Goal: Check status: Check status

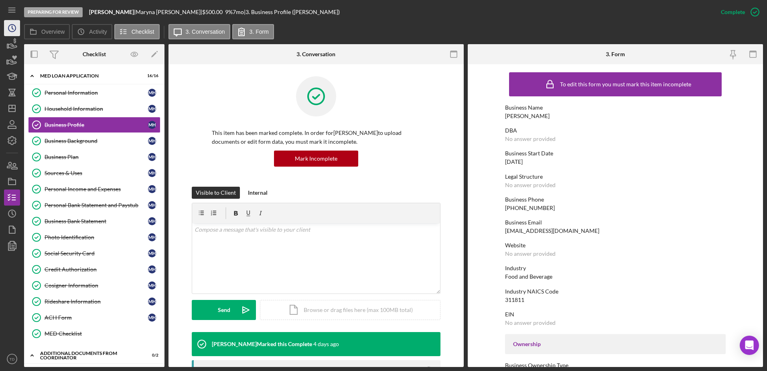
scroll to position [302, 0]
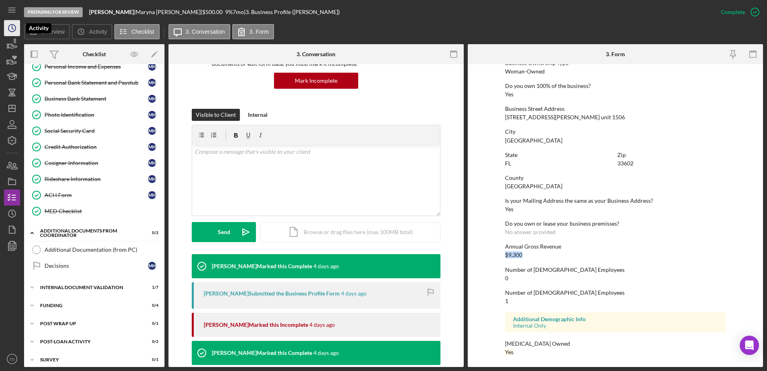
click at [10, 30] on icon "Icon/History" at bounding box center [12, 28] width 20 height 20
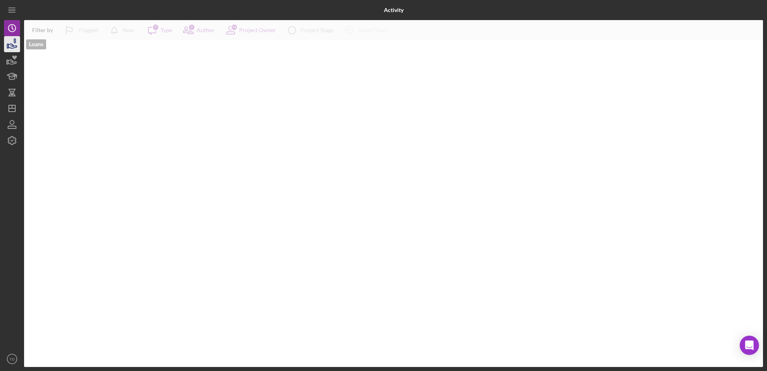
click at [13, 41] on icon "button" at bounding box center [12, 44] width 20 height 20
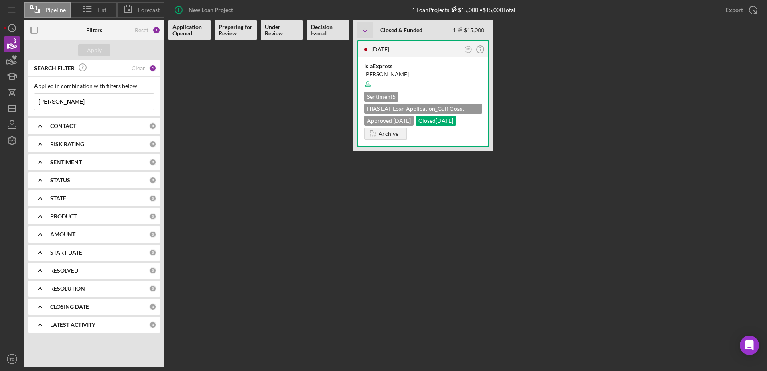
click at [83, 99] on input "moreno" at bounding box center [95, 102] width 120 height 16
type input "m"
type input "fazly"
click at [393, 75] on div "Mohammad Javid Fazly" at bounding box center [423, 74] width 118 height 8
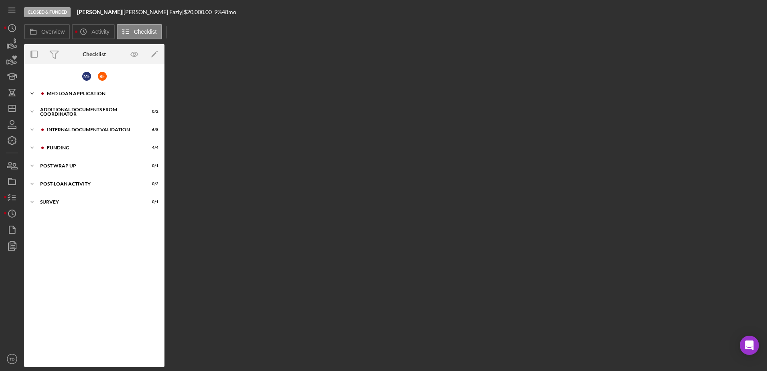
click at [69, 100] on div "Icon/Expander MED Loan Application 15 / 22" at bounding box center [94, 93] width 140 height 16
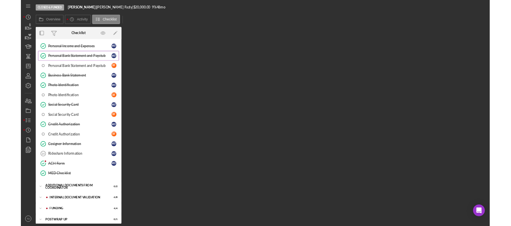
scroll to position [163, 0]
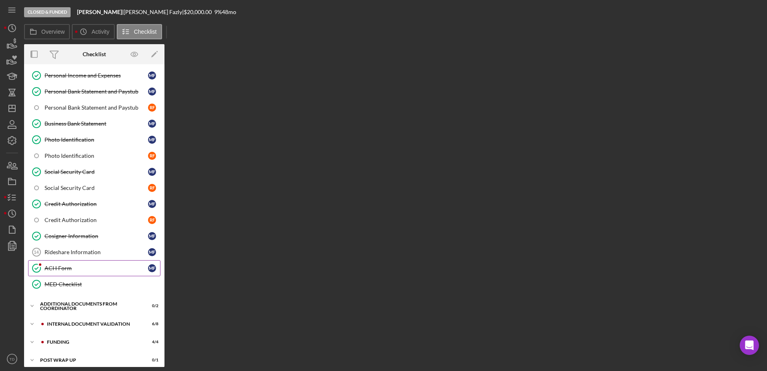
click at [72, 264] on link "ACH Form ACH Form M F" at bounding box center [94, 268] width 132 height 16
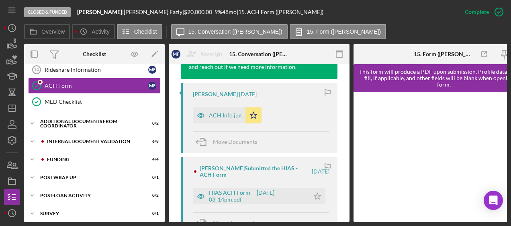
scroll to position [336, 0]
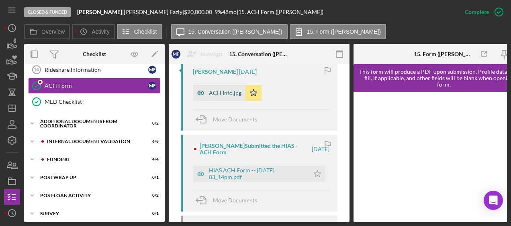
click at [225, 101] on div "ACH Info.jpg" at bounding box center [219, 93] width 53 height 16
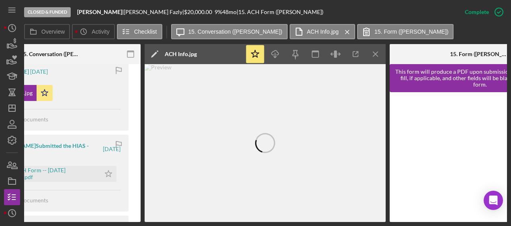
scroll to position [0, 220]
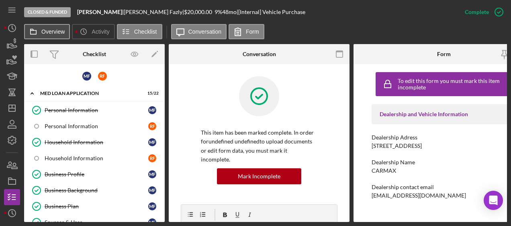
scroll to position [154, 0]
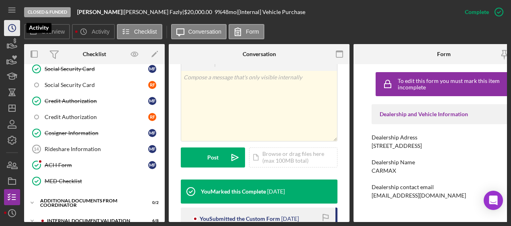
click at [11, 29] on icon "Icon/History" at bounding box center [12, 28] width 20 height 20
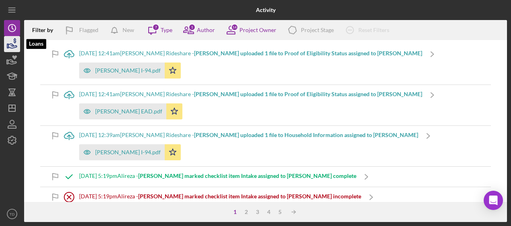
click at [12, 43] on icon "button" at bounding box center [12, 44] width 20 height 20
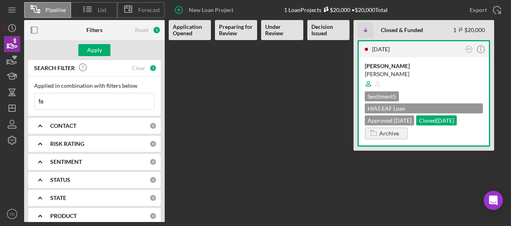
type input "f"
type input "n"
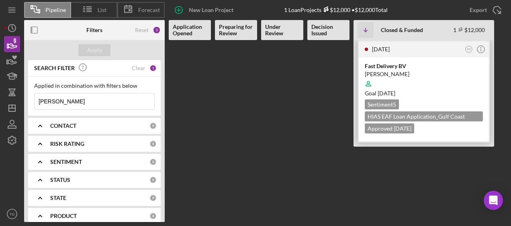
type input "beatriz"
click at [376, 70] on div "Fast Delivery BV" at bounding box center [423, 66] width 118 height 8
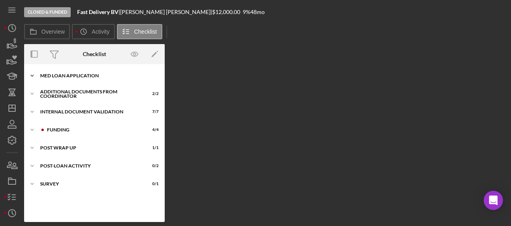
click at [105, 76] on div "MED Loan Application" at bounding box center [97, 75] width 114 height 5
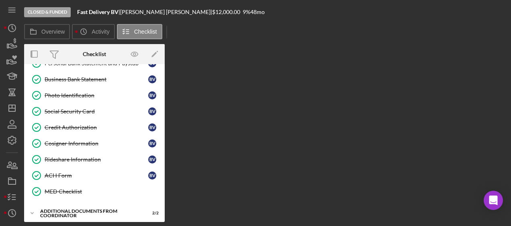
scroll to position [142, 0]
click at [65, 172] on div "ACH Form" at bounding box center [97, 175] width 104 height 6
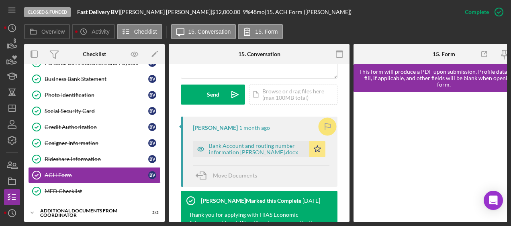
scroll to position [262, 0]
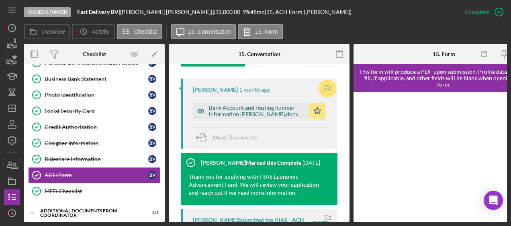
click at [271, 117] on div "Bank Account and routing number information Beatriz Villafranca.docx" at bounding box center [257, 111] width 96 height 13
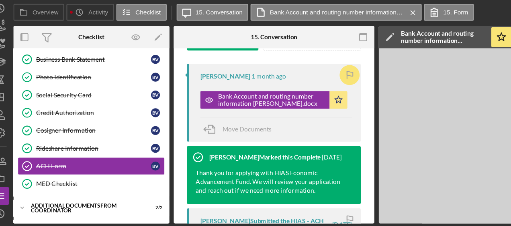
scroll to position [332, 0]
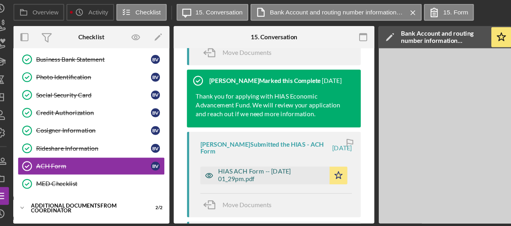
click at [220, 178] on div "HIAS ACH Form -- 2025-07-01 01_29pm.pdf" at bounding box center [257, 178] width 96 height 13
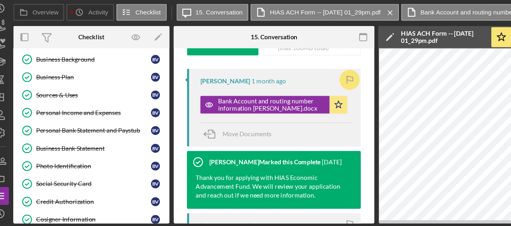
scroll to position [72, 0]
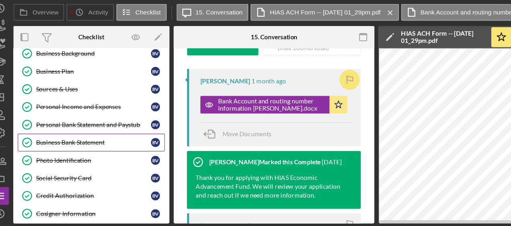
click at [90, 151] on link "Business Bank Statement Business Bank Statement B V" at bounding box center [94, 149] width 132 height 16
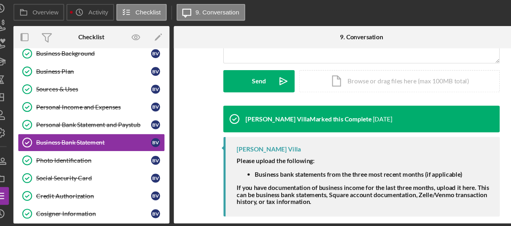
scroll to position [226, 0]
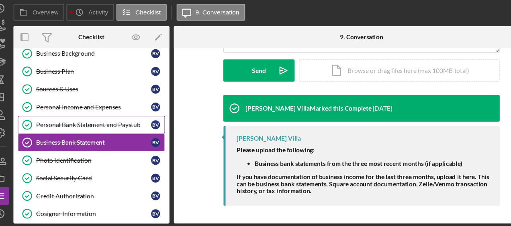
click at [114, 130] on div "Personal Bank Statement and Paystub" at bounding box center [97, 133] width 104 height 6
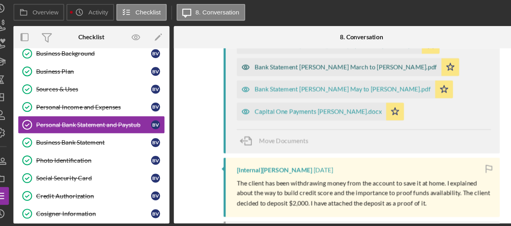
click at [306, 83] on div "Bank Statement Beatriz Villafranca March to April CHASE.pdf" at bounding box center [323, 81] width 164 height 6
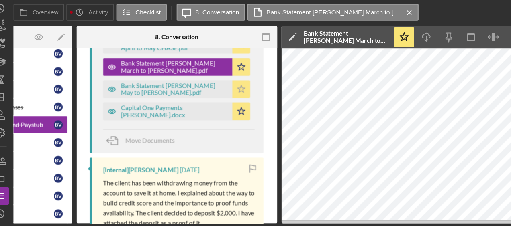
scroll to position [249, 0]
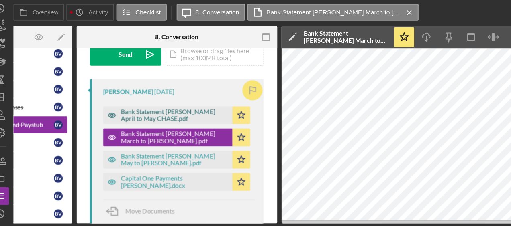
click at [179, 122] on div "Bank Statement Beatriz Villafranca April to May CHASE.pdf" at bounding box center [169, 124] width 96 height 13
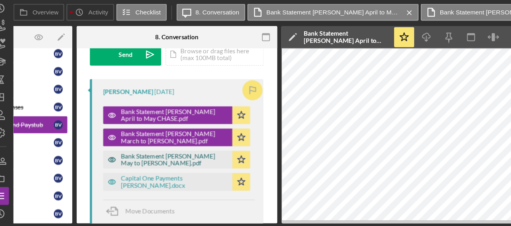
click at [193, 163] on div "Bank Statement Beatriz Villafranca May to June CHASE.pdf" at bounding box center [169, 164] width 96 height 13
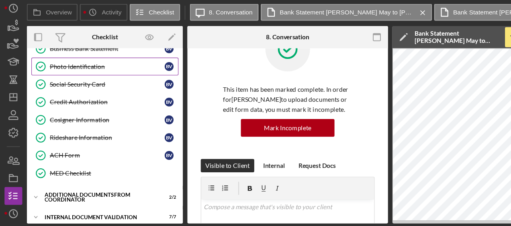
scroll to position [208, 0]
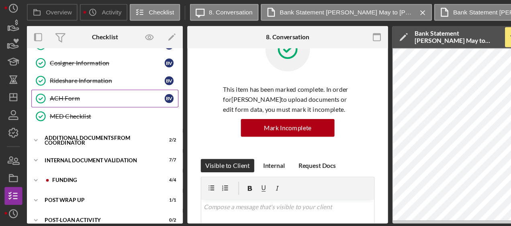
click at [61, 110] on link "ACH Form ACH Form B V" at bounding box center [94, 110] width 132 height 16
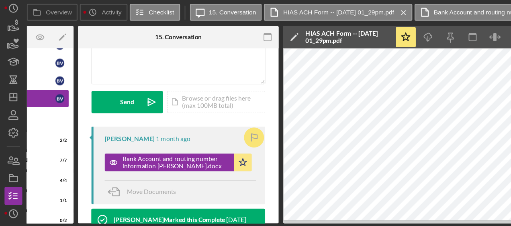
scroll to position [203, 0]
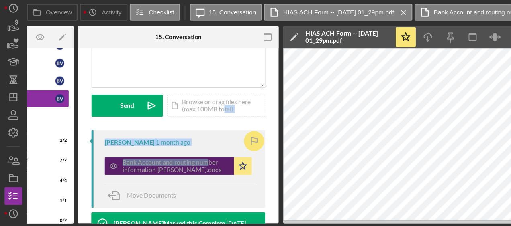
drag, startPoint x: 201, startPoint y: 127, endPoint x: 182, endPoint y: 163, distance: 40.6
click at [182, 163] on div "This item has been marked complete. In order for Beatriz Villafranca to upload …" at bounding box center [160, 170] width 181 height 617
click at [182, 163] on div "Bank Account and routing number information Beatriz Villafranca.docx" at bounding box center [152, 171] width 116 height 16
click at [176, 171] on div "Bank Account and routing number information Beatriz Villafranca.docx" at bounding box center [158, 170] width 96 height 13
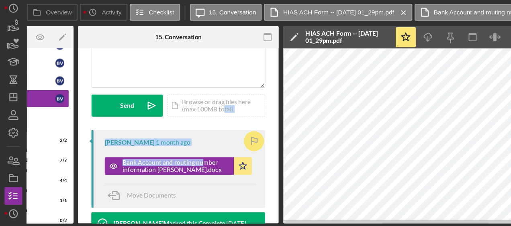
scroll to position [0, 0]
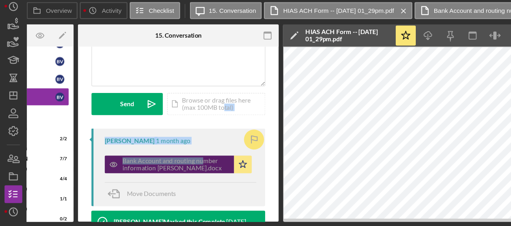
click at [186, 176] on div "Bank Account and routing number information Beatriz Villafranca.docx" at bounding box center [158, 170] width 96 height 13
click at [174, 169] on div "Bank Account and routing number information Beatriz Villafranca.docx" at bounding box center [158, 170] width 96 height 13
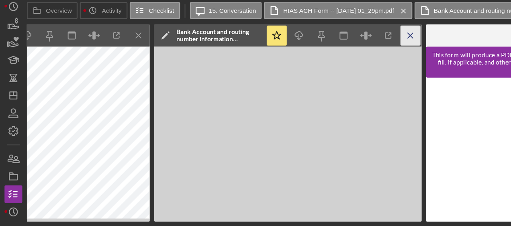
scroll to position [0, 460]
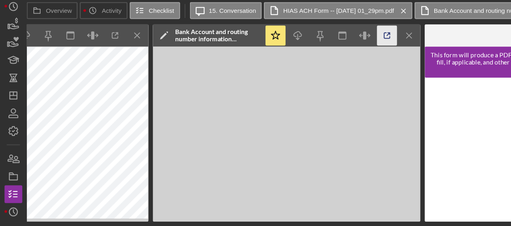
click at [344, 55] on icon "button" at bounding box center [349, 54] width 18 height 18
click at [10, 46] on icon "button" at bounding box center [12, 44] width 20 height 20
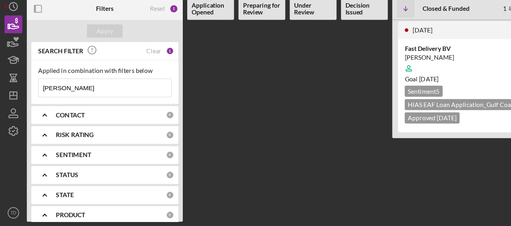
click at [64, 100] on input "beatriz" at bounding box center [95, 102] width 120 height 16
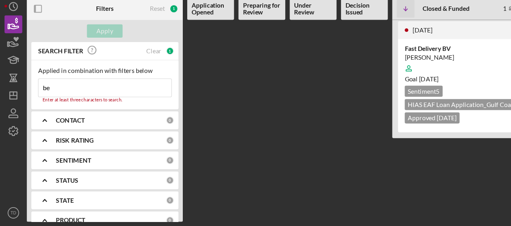
type input "b"
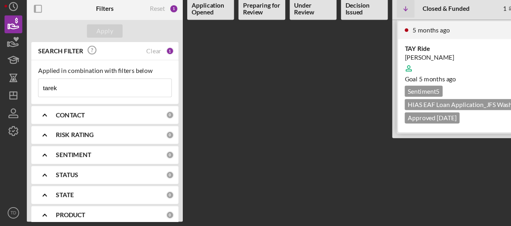
type input "tarek"
click at [380, 67] on div "TAY Ride" at bounding box center [423, 66] width 118 height 8
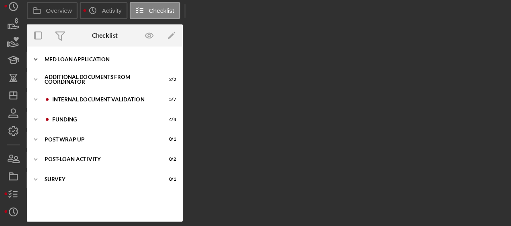
click at [57, 76] on div "MED Loan Application" at bounding box center [97, 75] width 114 height 5
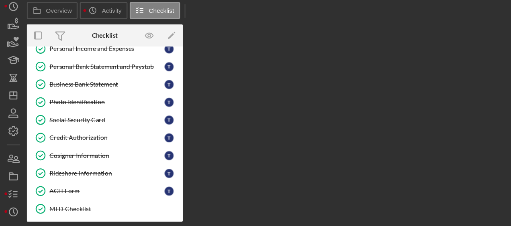
scroll to position [172, 0]
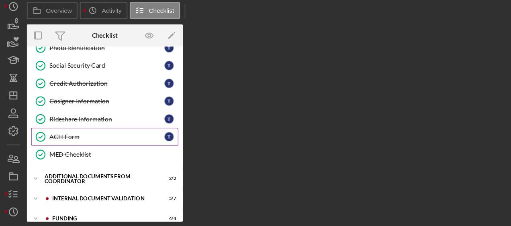
click at [64, 142] on div "ACH Form" at bounding box center [97, 145] width 104 height 6
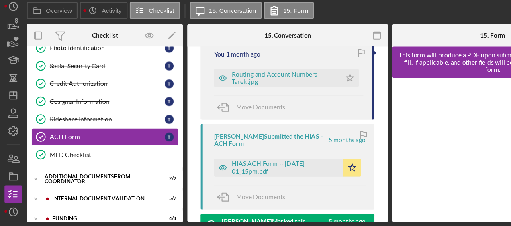
scroll to position [281, 0]
click at [266, 99] on div "Routing and Account Numbers - Tarek .jpg" at bounding box center [250, 93] width 114 height 16
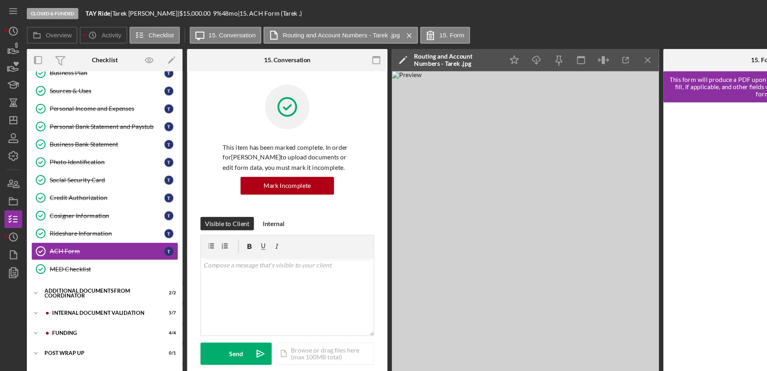
scroll to position [89, 0]
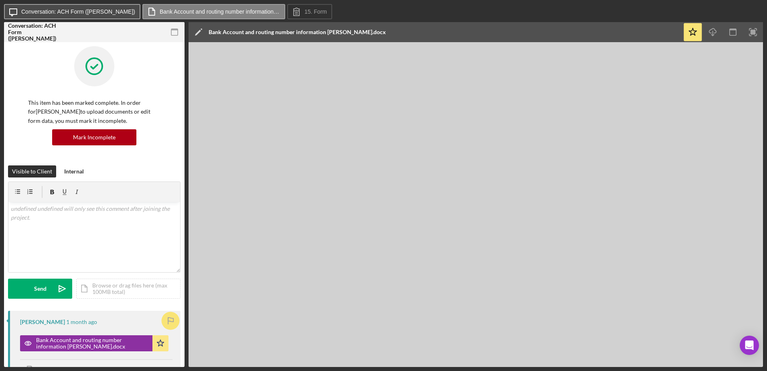
click at [79, 17] on button "Icon/Message Conversation: ACH Form (Beatriz V.)" at bounding box center [72, 11] width 136 height 15
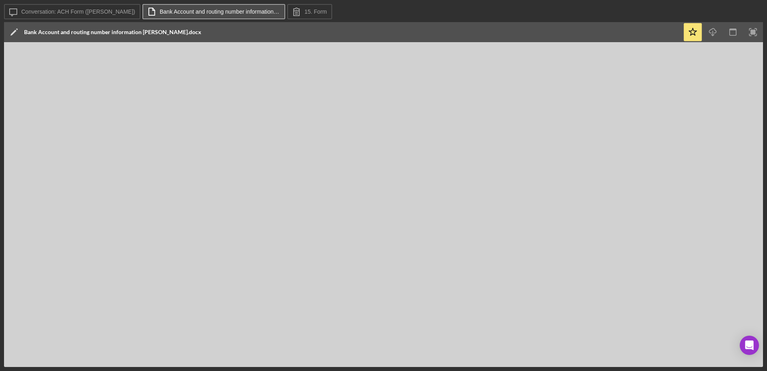
click at [188, 18] on button "Bank Account and routing number information [PERSON_NAME].docx" at bounding box center [213, 11] width 143 height 15
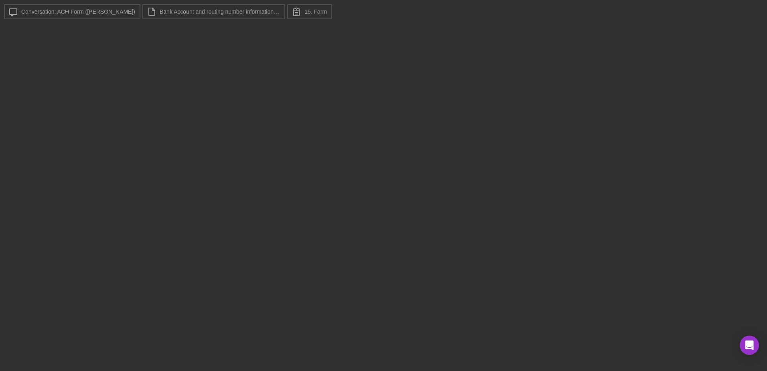
click at [87, 20] on div "Icon/Message Conversation: ACH Form (Beatriz V.) Bank Account and routing numbe…" at bounding box center [383, 12] width 759 height 16
click at [87, 14] on label "Conversation: ACH Form (Beatriz V.)" at bounding box center [78, 11] width 114 height 6
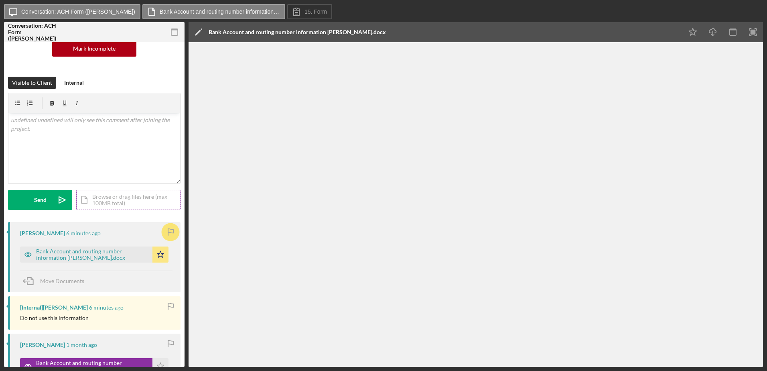
scroll to position [89, 0]
click at [100, 255] on div "Bank Account and routing number information [PERSON_NAME].docx" at bounding box center [92, 254] width 112 height 13
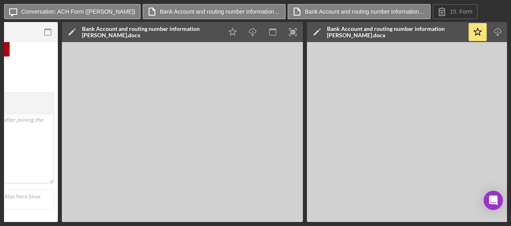
scroll to position [0, 168]
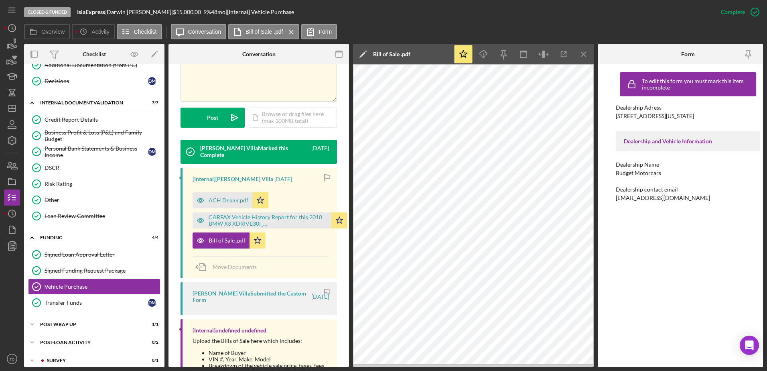
scroll to position [194, 0]
click at [13, 44] on icon "button" at bounding box center [12, 44] width 20 height 20
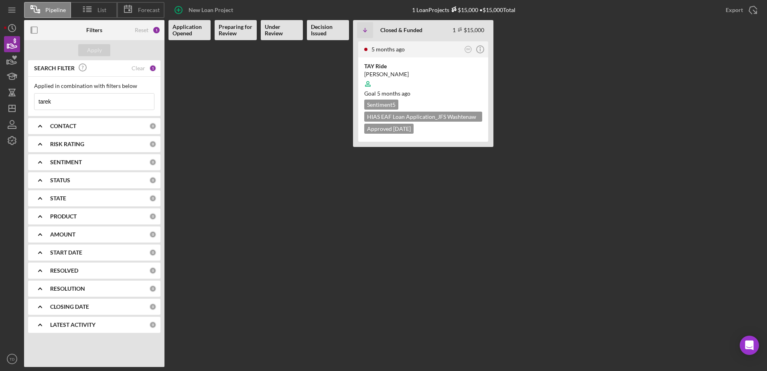
click at [127, 128] on div "CONTACT" at bounding box center [99, 126] width 99 height 6
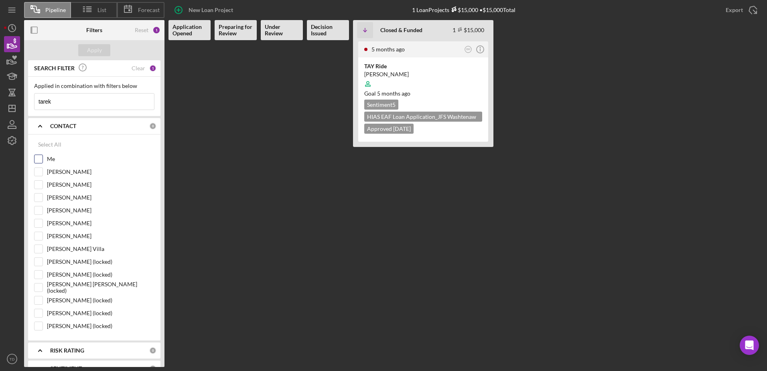
click at [43, 157] on div at bounding box center [38, 159] width 9 height 9
click at [40, 157] on input "Me" at bounding box center [39, 159] width 8 height 8
checkbox input "true"
click at [91, 57] on div "Apply" at bounding box center [94, 50] width 140 height 20
click at [92, 53] on div "Apply" at bounding box center [94, 50] width 15 height 12
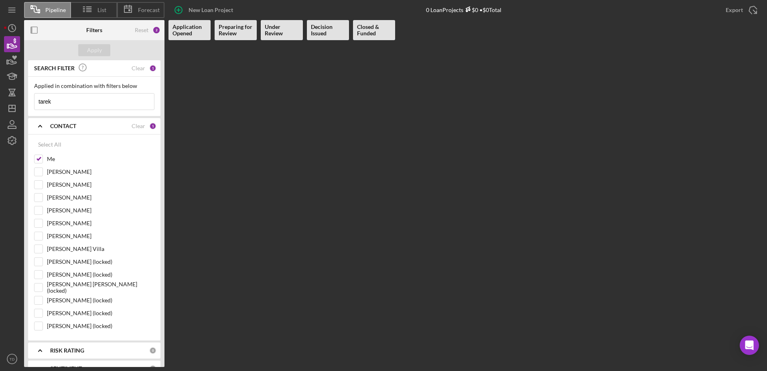
click at [98, 100] on input "tarek" at bounding box center [95, 102] width 120 height 16
type input "t"
click at [102, 51] on button "Apply" at bounding box center [94, 50] width 32 height 12
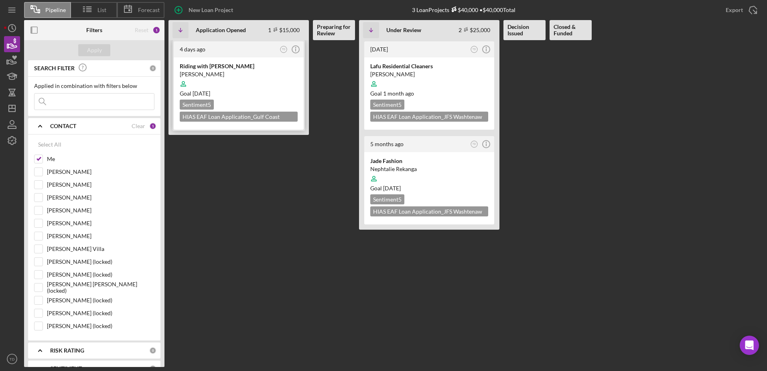
click at [221, 67] on div "Riding with Jairo Attow" at bounding box center [239, 66] width 118 height 8
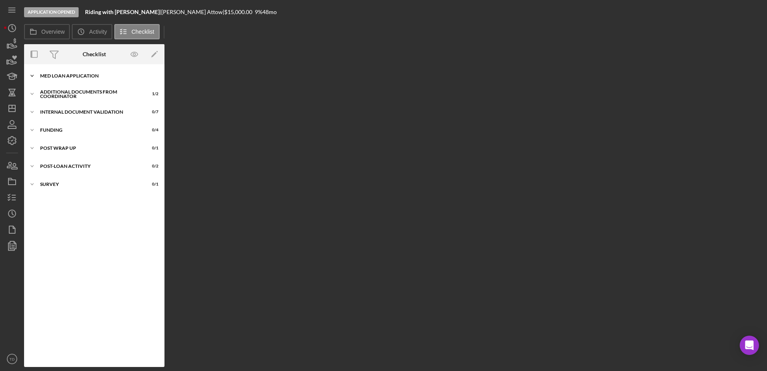
click at [92, 79] on div "Icon/Expander MED Loan Application 15 / 16" at bounding box center [94, 76] width 140 height 16
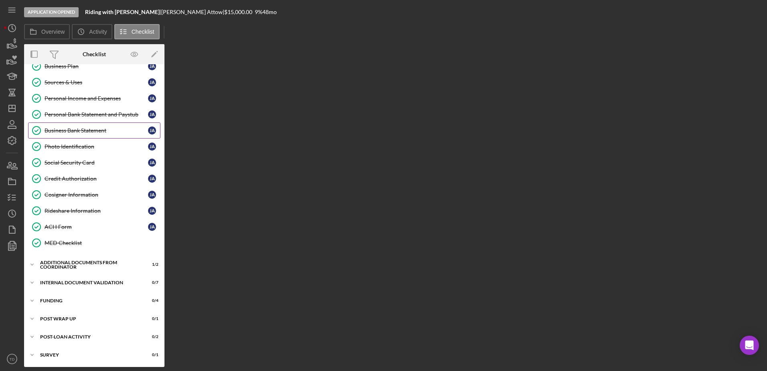
scroll to position [91, 0]
click at [83, 112] on div "Personal Bank Statement and Paystub" at bounding box center [97, 114] width 104 height 6
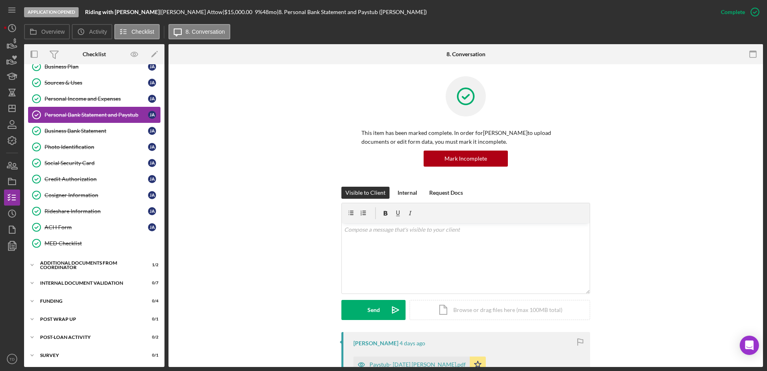
scroll to position [91, 0]
click at [73, 116] on div "Personal Bank Statement and Paystub" at bounding box center [97, 114] width 104 height 6
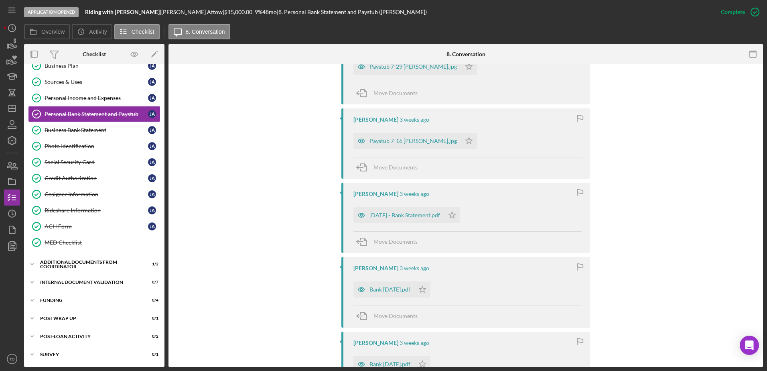
scroll to position [752, 0]
click at [411, 362] on div "Bank [DATE].pdf" at bounding box center [390, 365] width 41 height 6
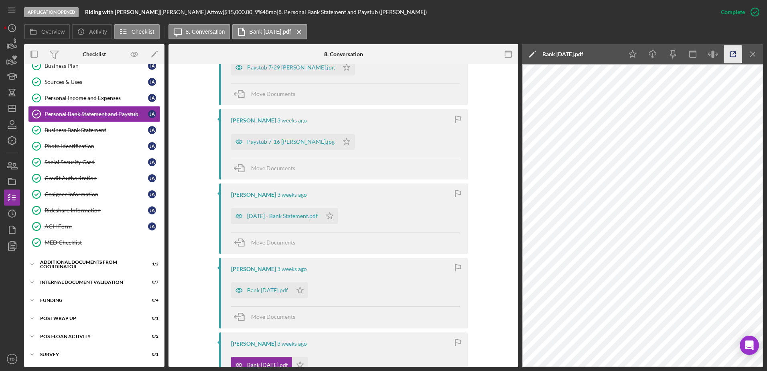
click at [733, 57] on icon "button" at bounding box center [733, 54] width 5 height 5
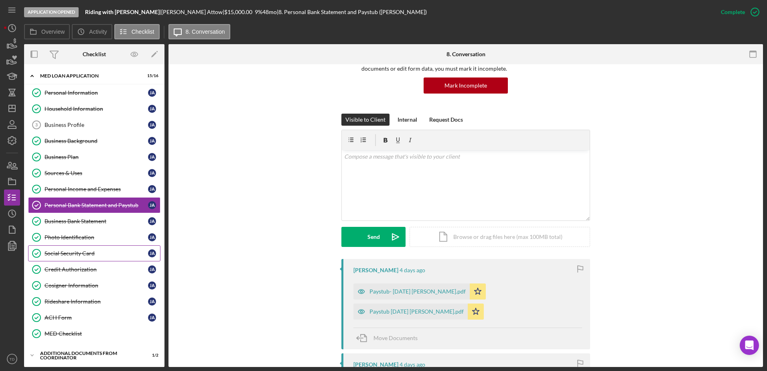
scroll to position [91, 0]
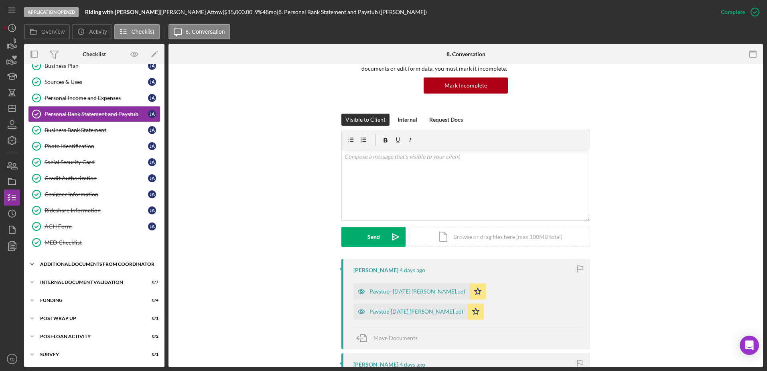
click at [92, 259] on div "Icon/Expander Additional Documents from Coordinator 1 / 2" at bounding box center [94, 264] width 140 height 16
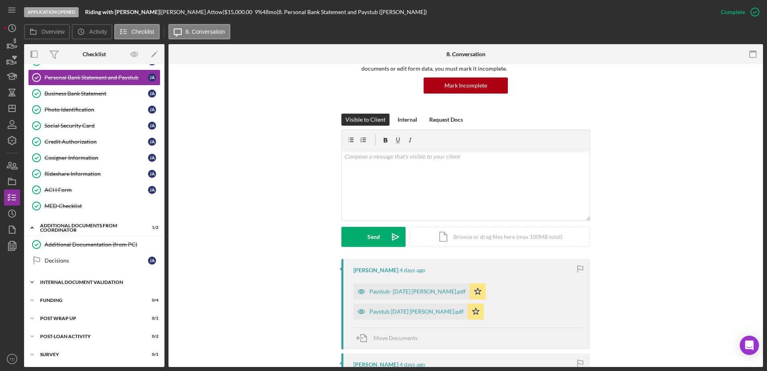
click at [99, 282] on div "Internal Document Validation" at bounding box center [97, 282] width 114 height 5
click at [93, 294] on link "Credit Report Details Credit Report Details" at bounding box center [94, 299] width 132 height 16
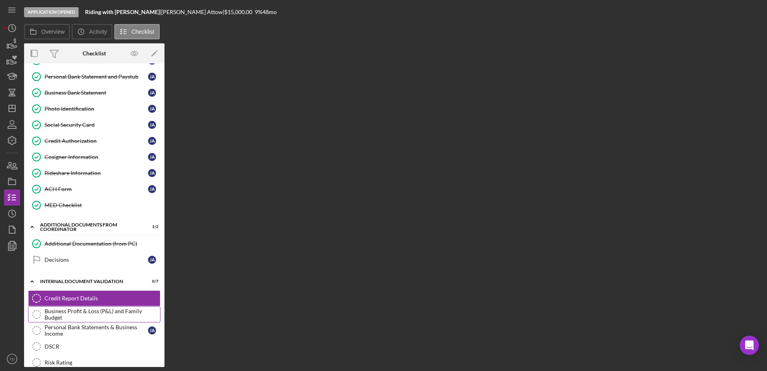
click at [89, 314] on div "Business Profit & Loss (P&L) and Family Budget" at bounding box center [103, 314] width 116 height 13
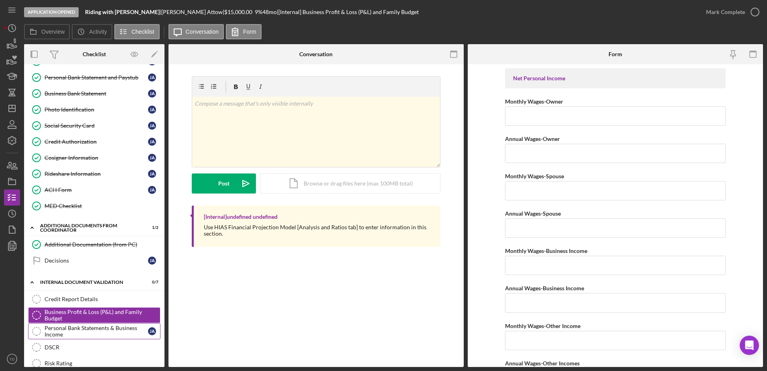
click at [89, 326] on div "Personal Bank Statements & Business Income" at bounding box center [97, 331] width 104 height 13
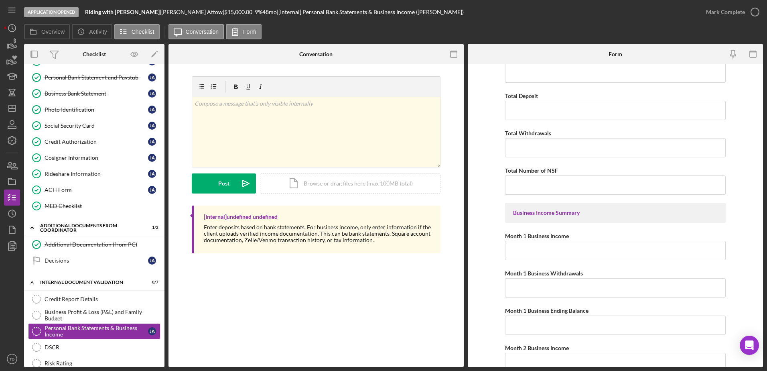
scroll to position [585, 0]
click at [69, 346] on div "DSCR" at bounding box center [103, 347] width 116 height 6
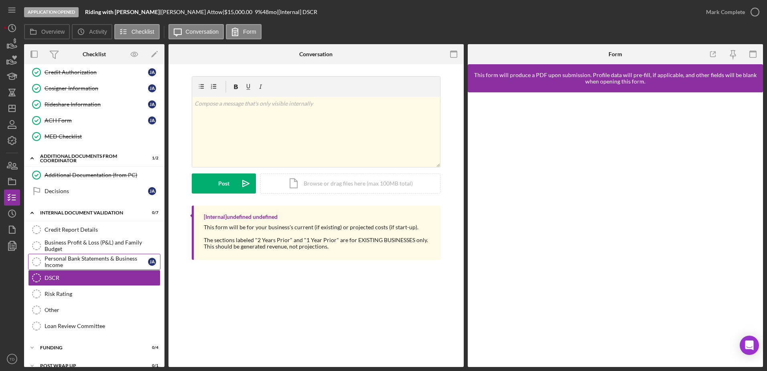
scroll to position [209, 0]
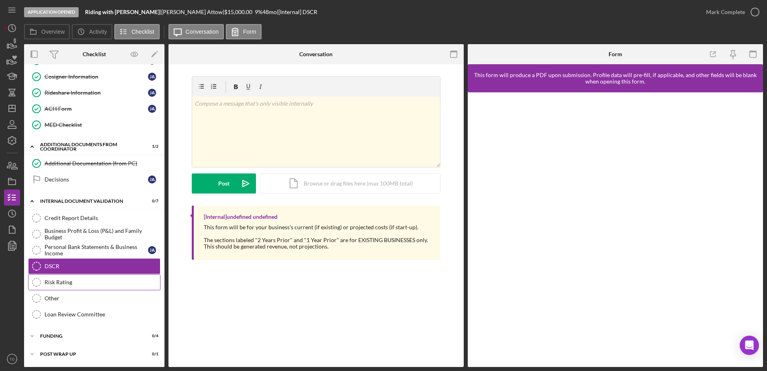
click at [84, 278] on link "Risk Rating Risk Rating" at bounding box center [94, 282] width 132 height 16
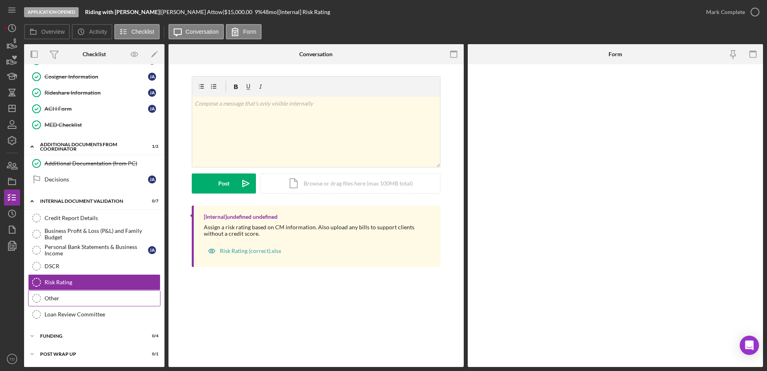
click at [75, 295] on div "Other" at bounding box center [103, 298] width 116 height 6
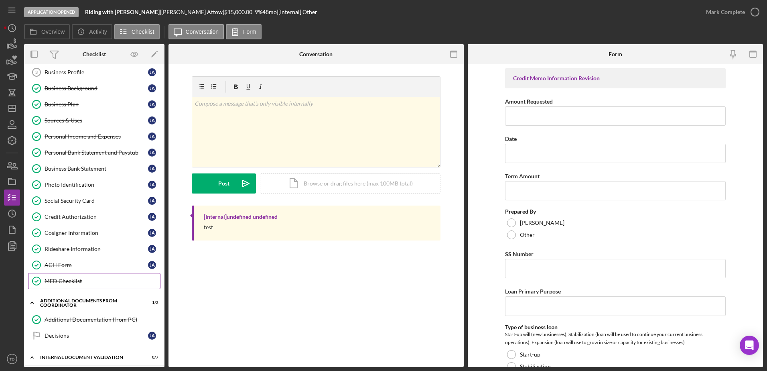
scroll to position [139, 0]
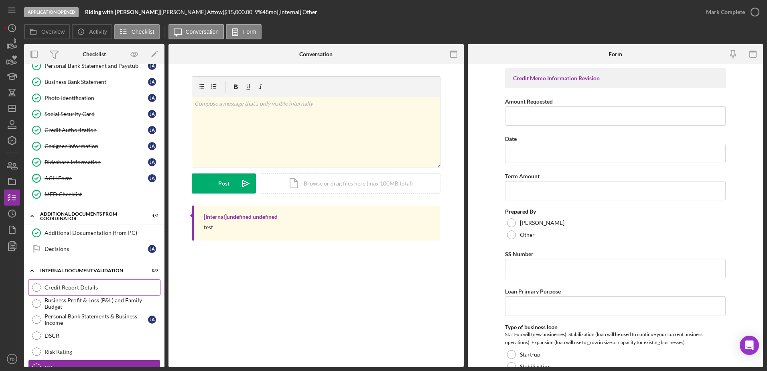
click at [98, 292] on link "Credit Report Details Credit Report Details" at bounding box center [94, 287] width 132 height 16
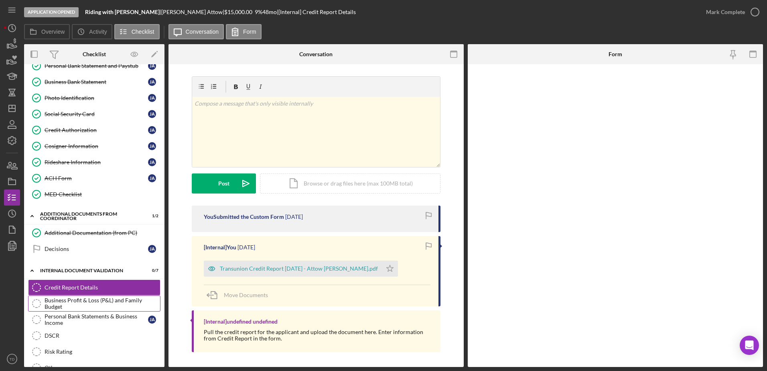
click at [94, 302] on div "Business Profit & Loss (P&L) and Family Budget" at bounding box center [103, 303] width 116 height 13
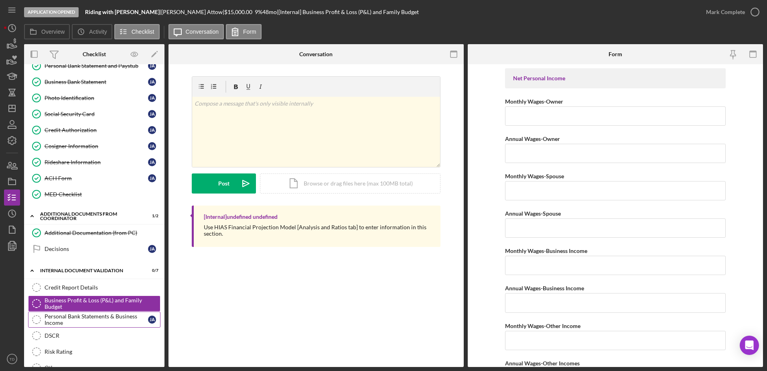
click at [90, 314] on div "Personal Bank Statements & Business Income" at bounding box center [97, 319] width 104 height 13
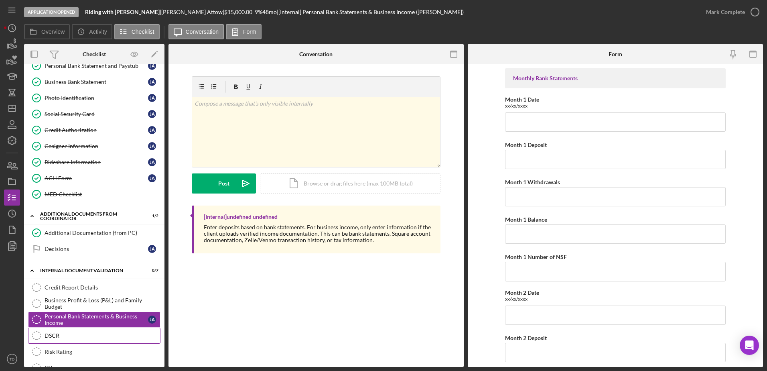
click at [77, 333] on div "DSCR" at bounding box center [103, 335] width 116 height 6
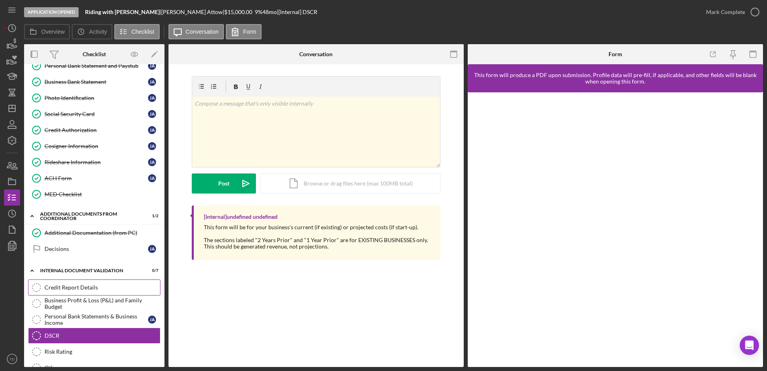
scroll to position [227, 0]
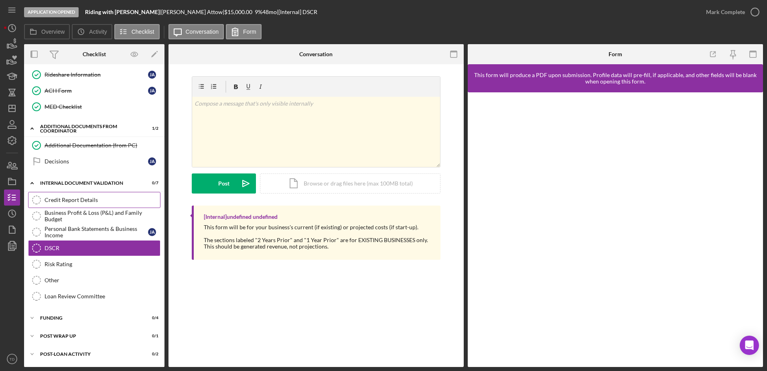
click at [90, 206] on link "Credit Report Details Credit Report Details" at bounding box center [94, 200] width 132 height 16
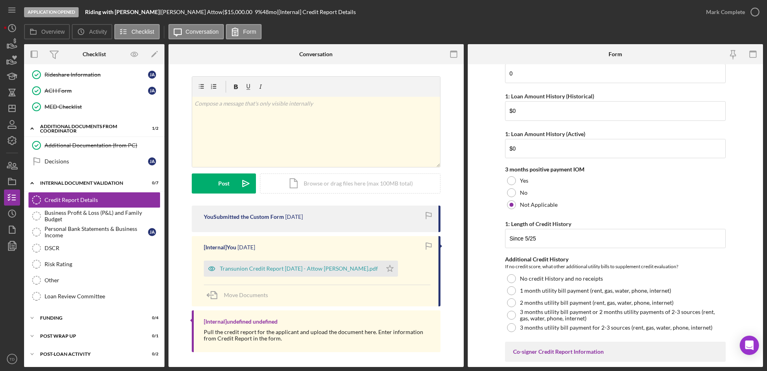
scroll to position [220, 0]
click at [113, 216] on div "Business Profit & Loss (P&L) and Family Budget" at bounding box center [103, 216] width 116 height 13
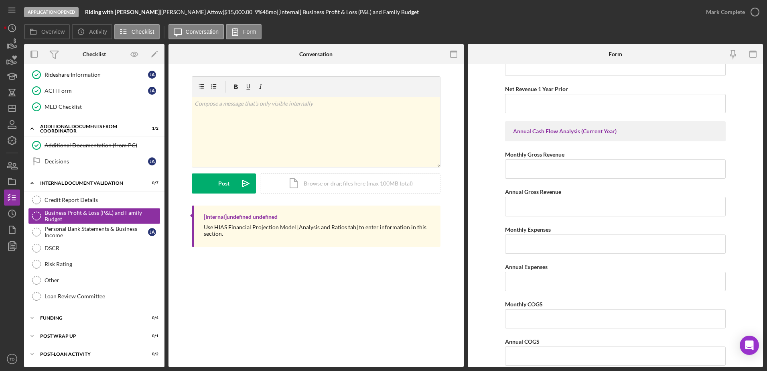
scroll to position [844, 0]
click at [74, 251] on div "DSCR" at bounding box center [103, 248] width 116 height 6
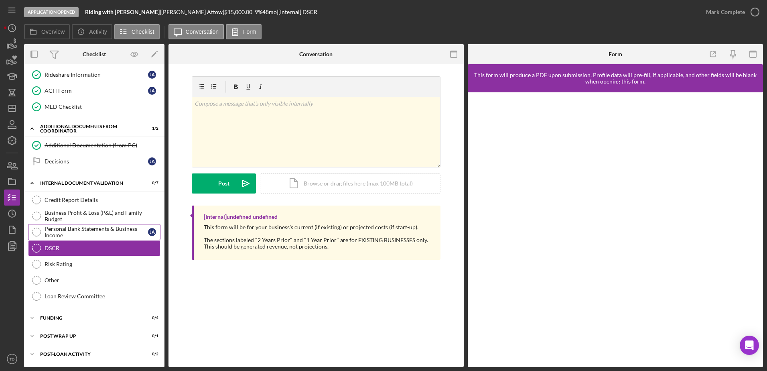
click at [69, 234] on div "Personal Bank Statements & Business Income" at bounding box center [97, 232] width 104 height 13
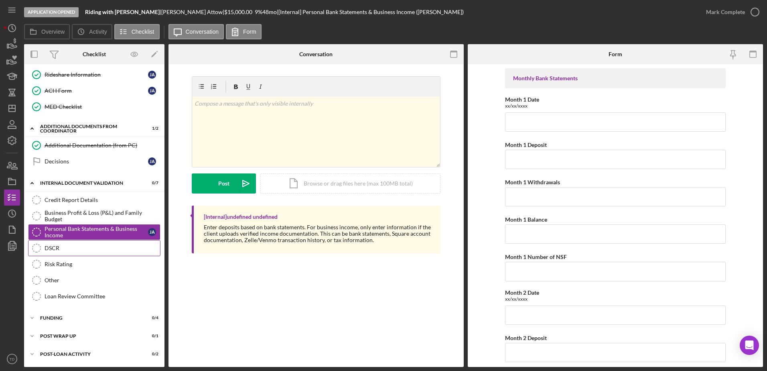
click at [68, 242] on link "DSCR DSCR" at bounding box center [94, 248] width 132 height 16
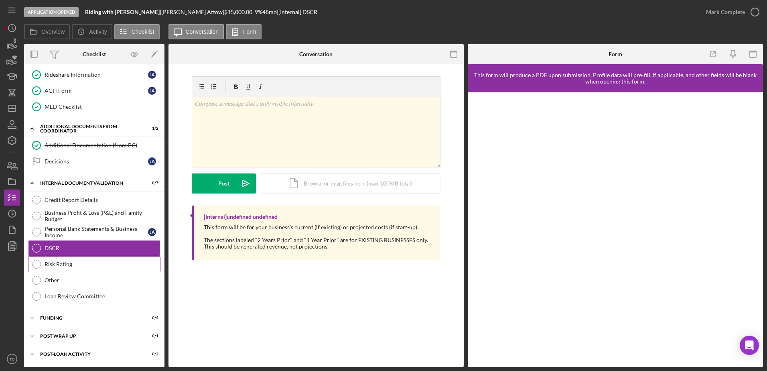
click at [68, 257] on link "Risk Rating Risk Rating" at bounding box center [94, 264] width 132 height 16
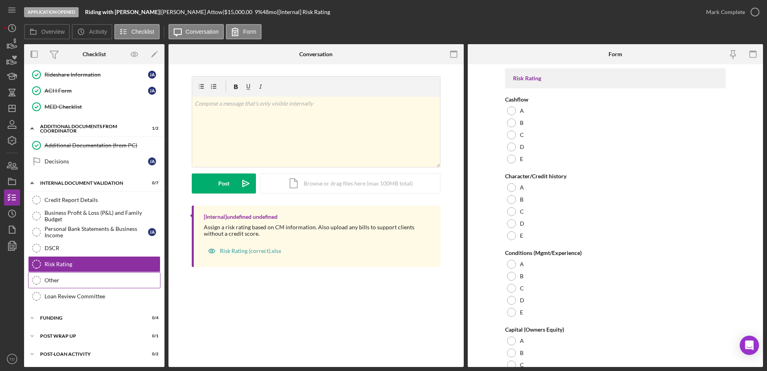
click at [71, 275] on link "Other Other" at bounding box center [94, 280] width 132 height 16
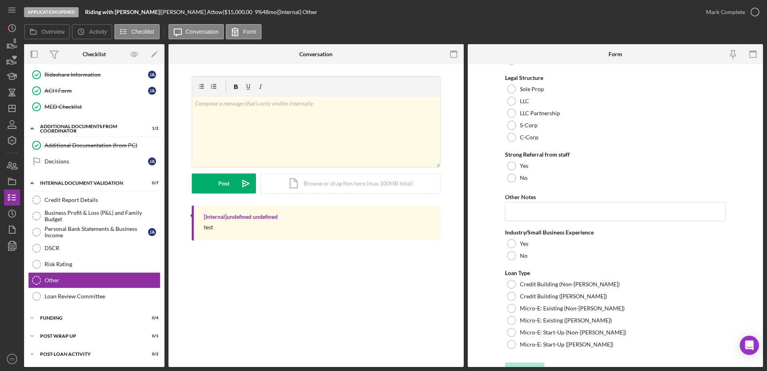
scroll to position [421, 0]
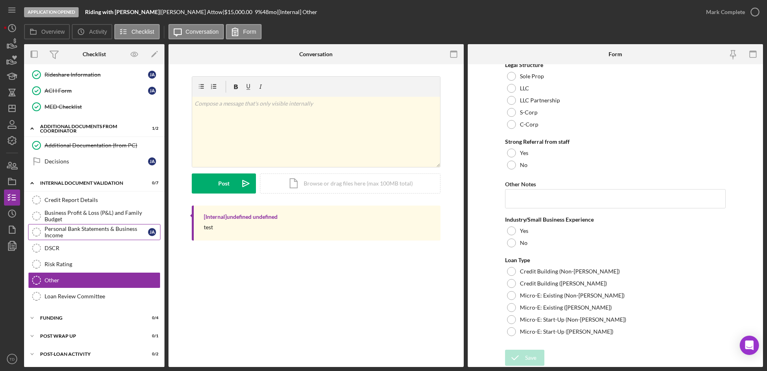
click at [77, 231] on div "Personal Bank Statements & Business Income" at bounding box center [97, 232] width 104 height 13
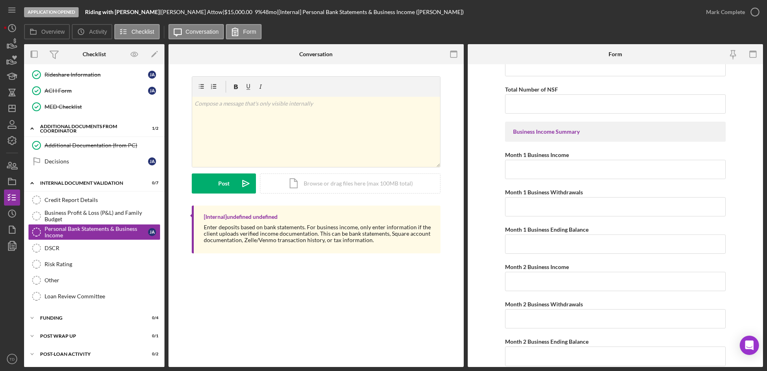
scroll to position [700, 0]
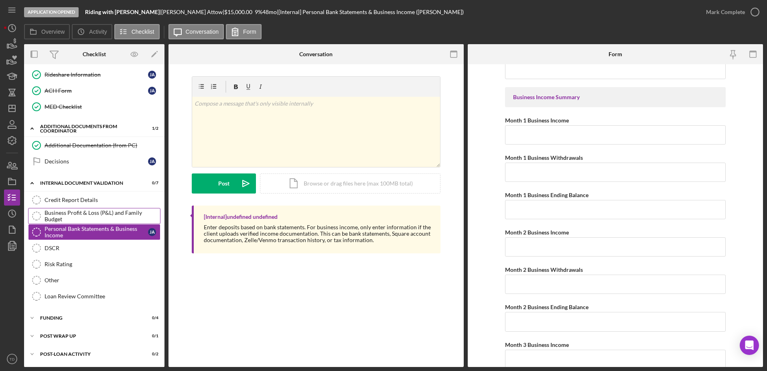
click at [59, 216] on div "Business Profit & Loss (P&L) and Family Budget" at bounding box center [103, 216] width 116 height 13
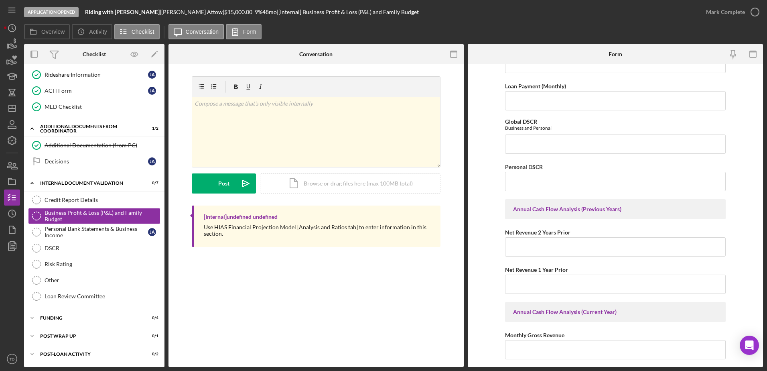
scroll to position [674, 0]
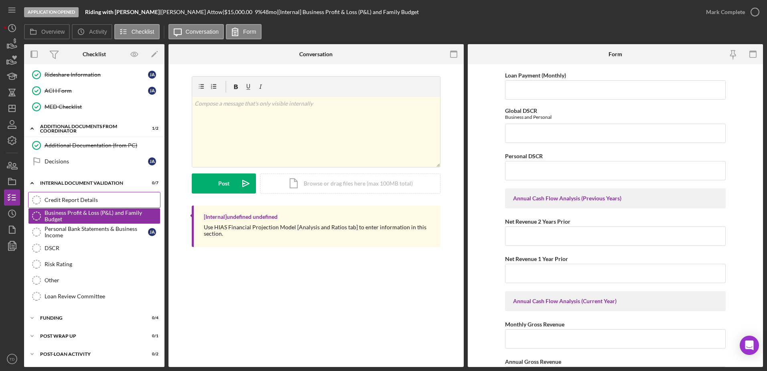
click at [97, 204] on link "Credit Report Details Credit Report Details" at bounding box center [94, 200] width 132 height 16
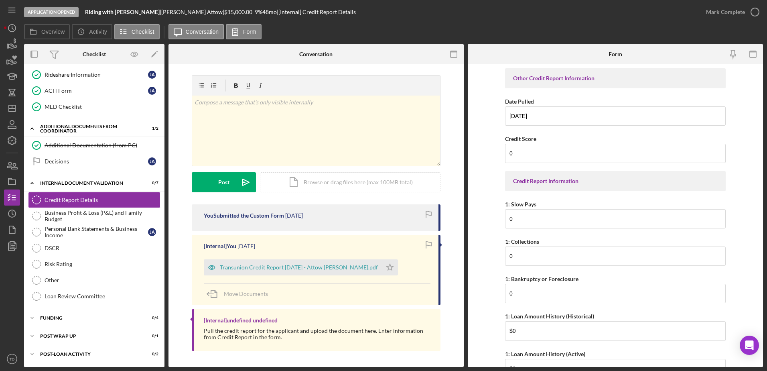
scroll to position [1, 0]
click at [104, 222] on div "Business Profit & Loss (P&L) and Family Budget" at bounding box center [103, 216] width 116 height 13
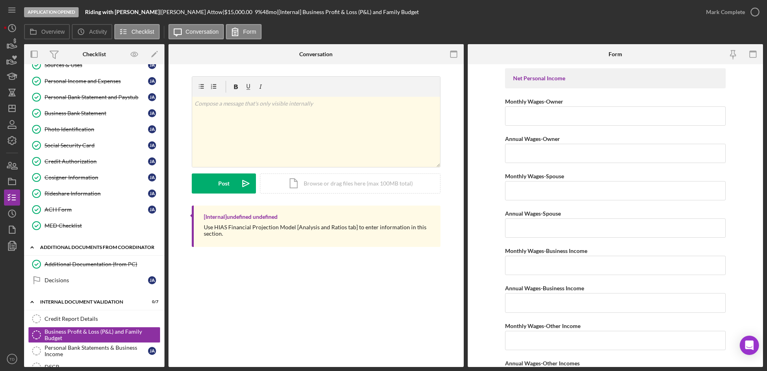
scroll to position [106, 0]
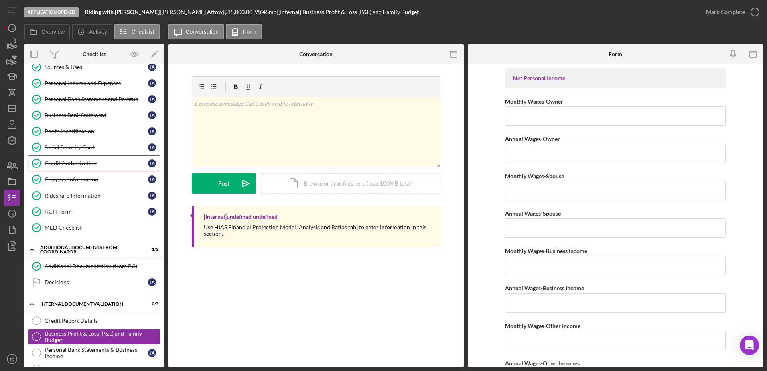
click at [79, 163] on div "Credit Authorization" at bounding box center [97, 163] width 104 height 6
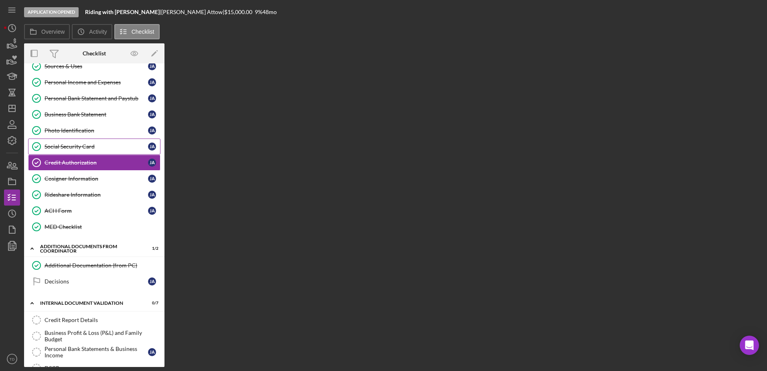
click at [73, 146] on div "Social Security Card" at bounding box center [97, 146] width 104 height 6
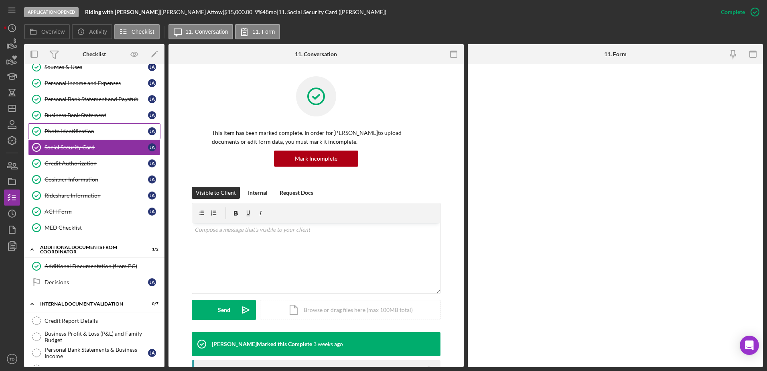
click at [65, 128] on div "Photo Identification" at bounding box center [97, 131] width 104 height 6
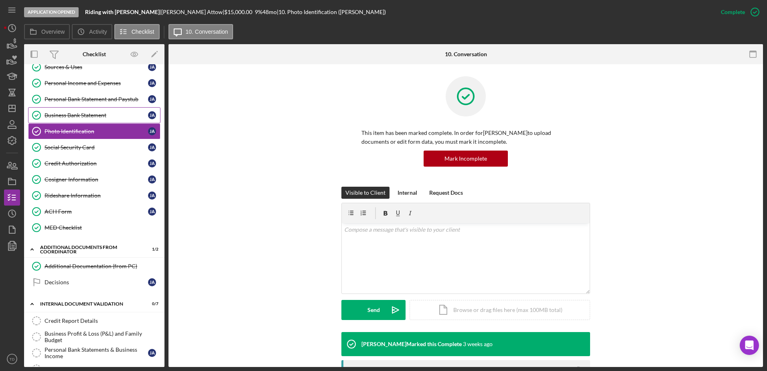
click at [58, 113] on div "Business Bank Statement" at bounding box center [97, 115] width 104 height 6
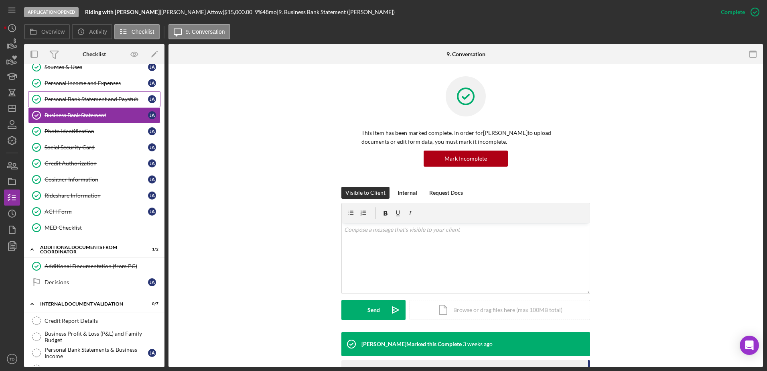
click at [56, 100] on div "Personal Bank Statement and Paystub" at bounding box center [97, 99] width 104 height 6
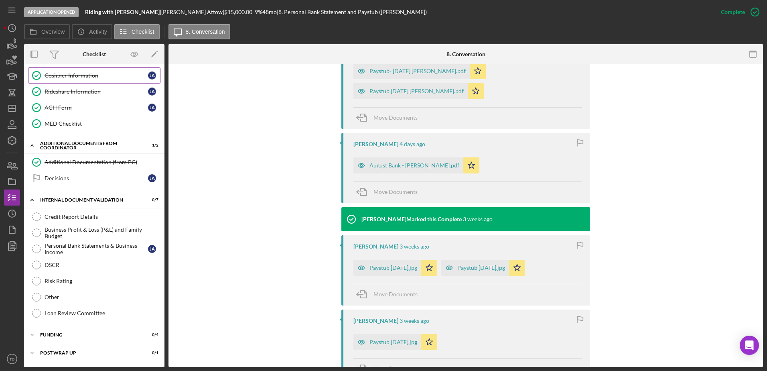
scroll to position [244, 0]
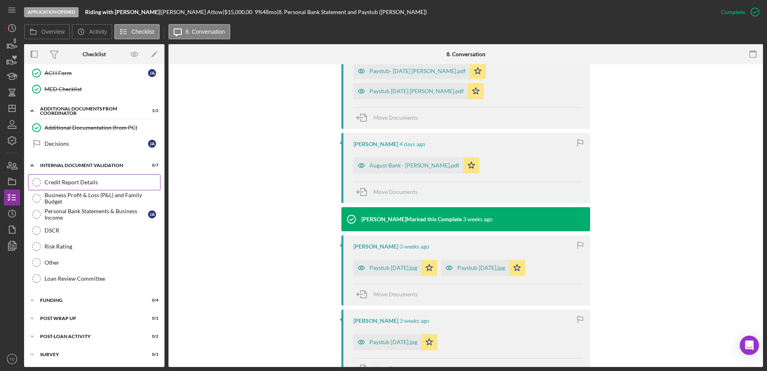
click at [41, 181] on icon "Credit Report Details" at bounding box center [36, 182] width 20 height 20
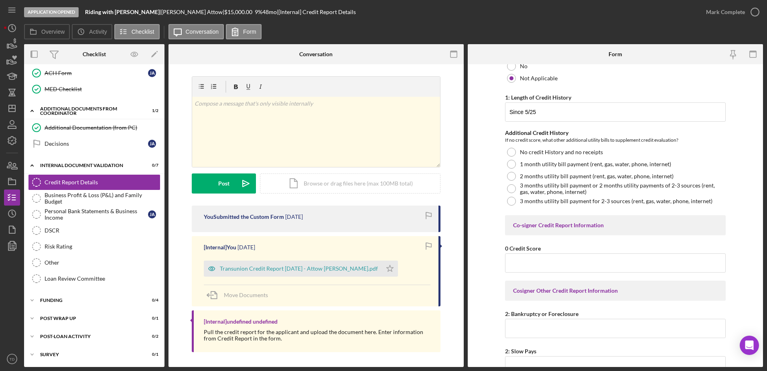
scroll to position [347, 0]
click at [96, 196] on div "Business Profit & Loss (P&L) and Family Budget" at bounding box center [103, 198] width 116 height 13
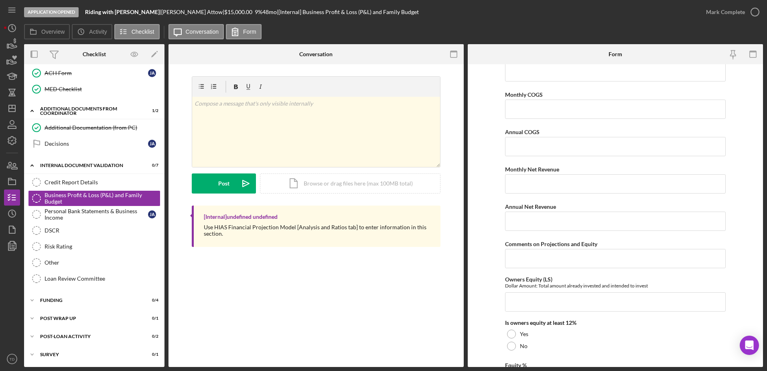
scroll to position [1105, 0]
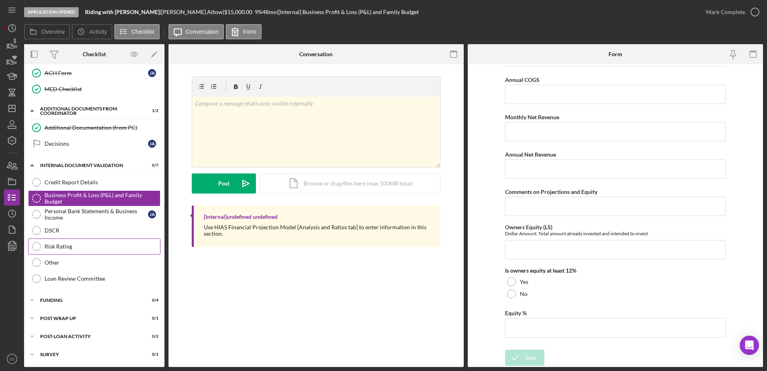
click at [90, 248] on div "Risk Rating" at bounding box center [103, 246] width 116 height 6
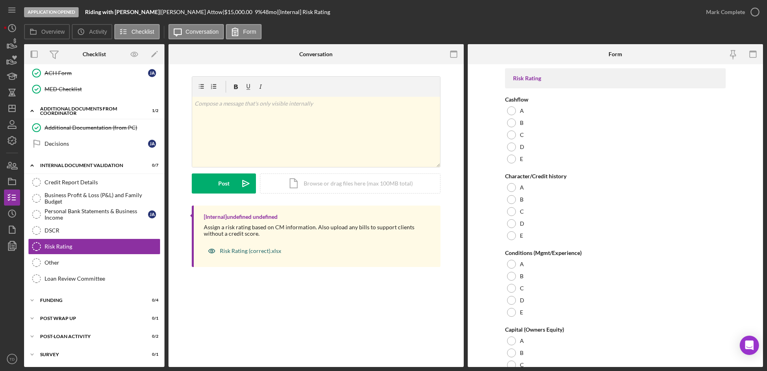
click at [247, 246] on div "Risk Rating (correct).xlsx" at bounding box center [244, 251] width 81 height 16
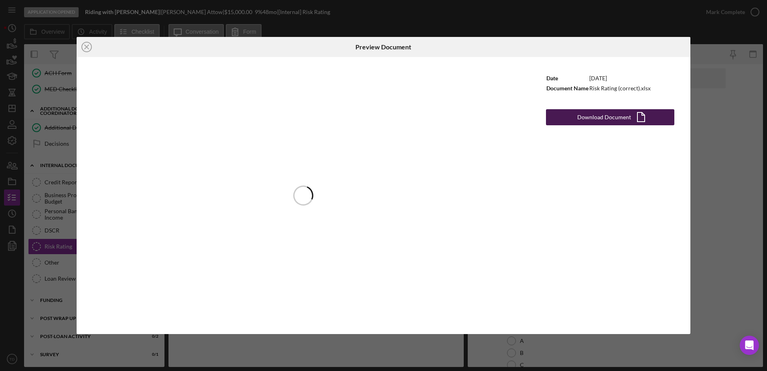
click at [570, 116] on button "Download Document Icon/Document" at bounding box center [610, 117] width 128 height 16
click at [572, 116] on button "Download Document Icon/Document" at bounding box center [610, 117] width 128 height 16
click at [386, 356] on div "Icon/Close Preview Document Date 11/11/2024 Document Name Risk Rating (correct)…" at bounding box center [383, 185] width 767 height 371
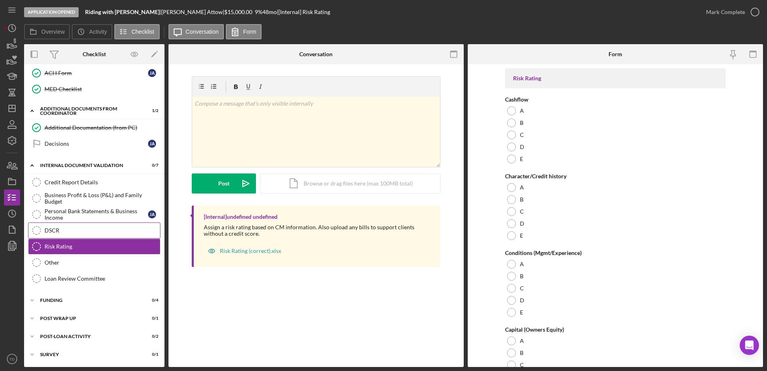
click at [52, 234] on div "DSCR" at bounding box center [103, 230] width 116 height 6
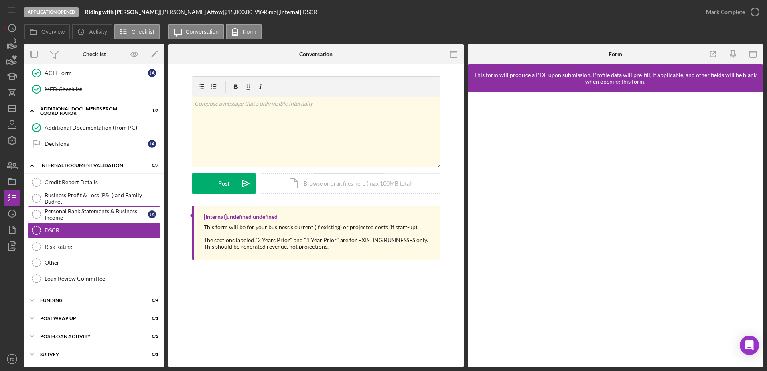
click at [61, 214] on div "Personal Bank Statements & Business Income" at bounding box center [97, 214] width 104 height 13
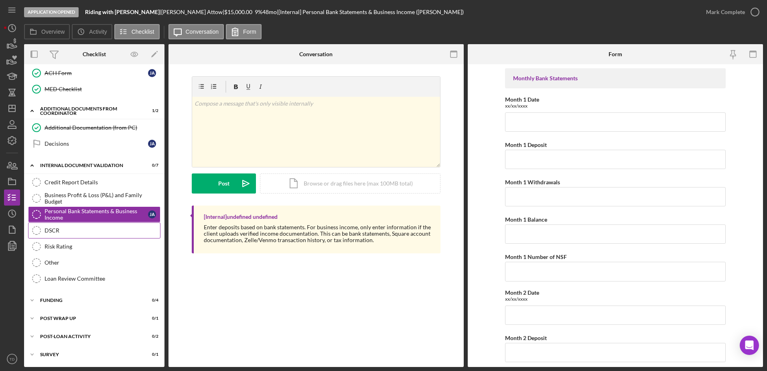
click at [65, 234] on div "DSCR" at bounding box center [103, 230] width 116 height 6
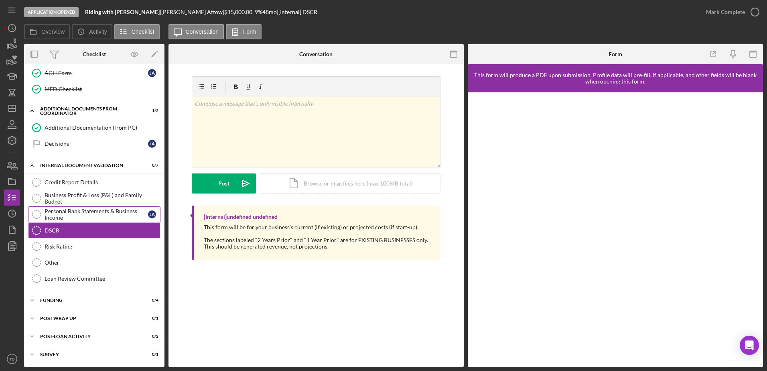
click at [63, 217] on div "Personal Bank Statements & Business Income" at bounding box center [97, 214] width 104 height 13
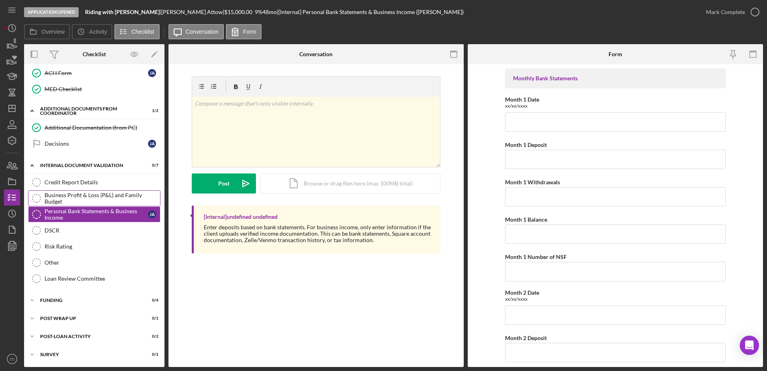
click at [62, 199] on div "Business Profit & Loss (P&L) and Family Budget" at bounding box center [103, 198] width 116 height 13
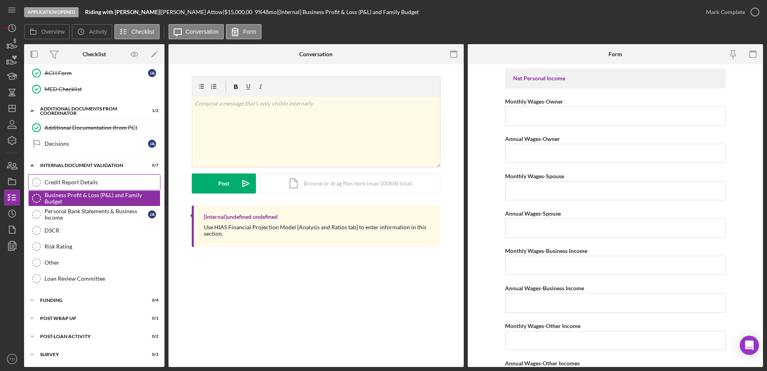
click at [57, 186] on link "Credit Report Details Credit Report Details" at bounding box center [94, 182] width 132 height 16
